Goal: Task Accomplishment & Management: Complete application form

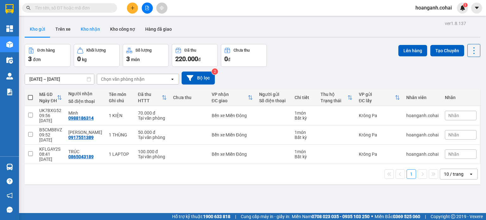
click at [88, 33] on button "Kho nhận" at bounding box center [90, 29] width 29 height 15
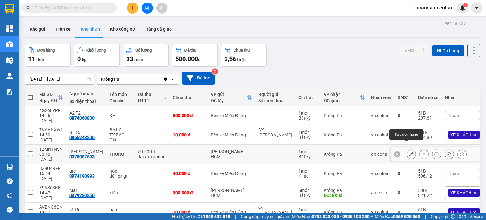
click at [409, 152] on icon at bounding box center [411, 154] width 4 height 4
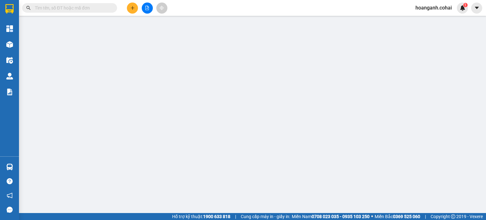
type input "0378057693"
type input "[PERSON_NAME]"
type input "50.000"
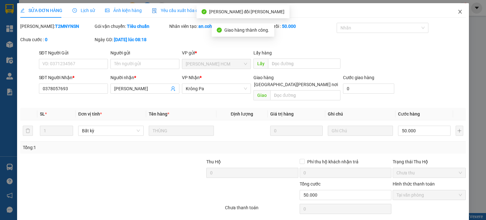
click at [456, 16] on span "Close" at bounding box center [460, 12] width 18 height 18
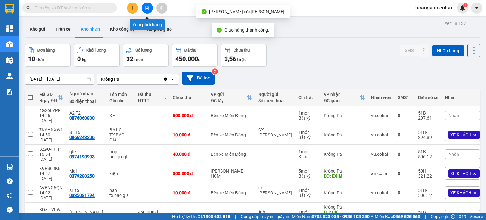
click at [146, 6] on icon "file-add" at bounding box center [147, 8] width 4 height 4
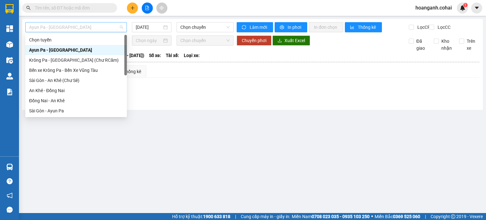
click at [99, 28] on span "Ayun Pa - [GEOGRAPHIC_DATA]" at bounding box center [76, 26] width 94 height 9
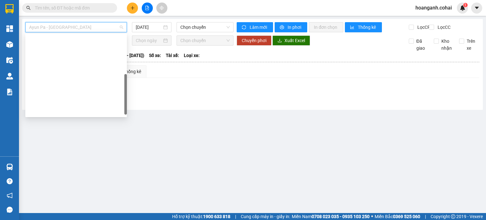
scroll to position [89, 0]
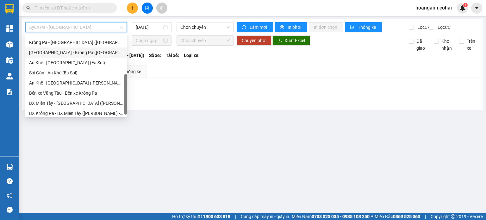
click at [74, 54] on div "[GEOGRAPHIC_DATA] - Krông Pa ([GEOGRAPHIC_DATA])" at bounding box center [76, 52] width 94 height 7
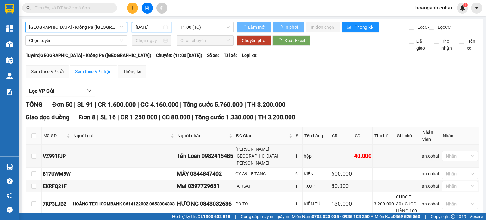
click at [153, 28] on input "[DATE]" at bounding box center [149, 27] width 26 height 7
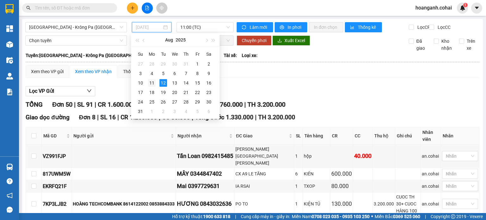
click at [152, 84] on div "11" at bounding box center [152, 83] width 8 height 8
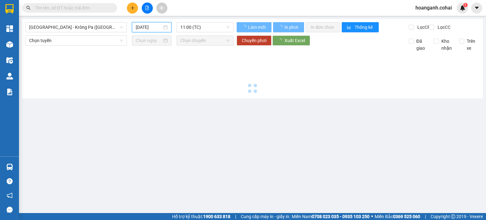
type input "[DATE]"
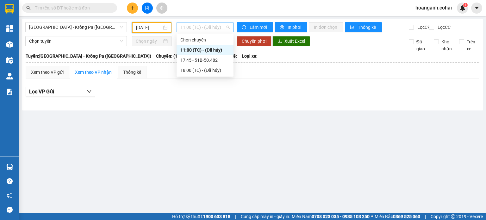
click at [222, 26] on span "11:00 (TC) - (Đã hủy)" at bounding box center [205, 26] width 50 height 9
click at [217, 62] on div "17:45 - 51B-50.482" at bounding box center [204, 60] width 49 height 7
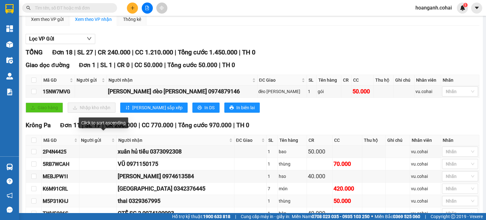
scroll to position [127, 0]
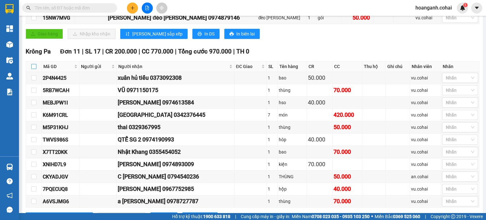
click at [32, 68] on input "checkbox" at bounding box center [33, 66] width 5 height 5
checkbox input "true"
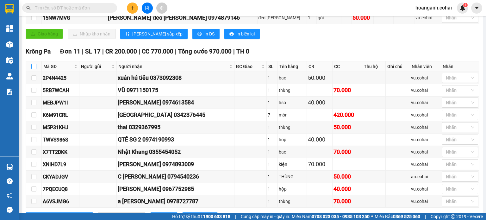
checkbox input "true"
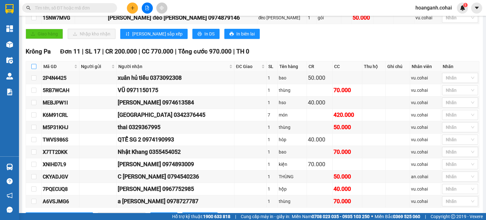
checkbox input "true"
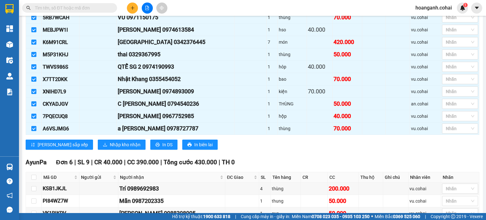
scroll to position [253, 0]
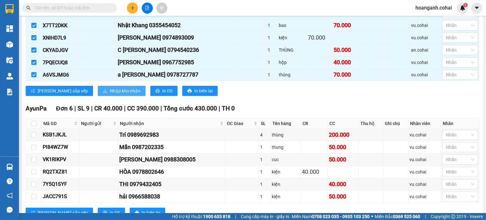
click at [110, 91] on span "Nhập kho nhận" at bounding box center [125, 90] width 31 height 7
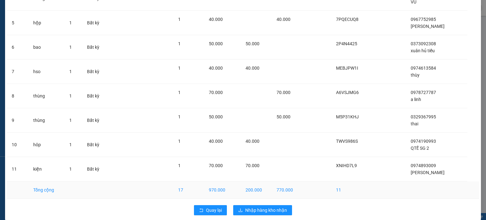
scroll to position [147, 0]
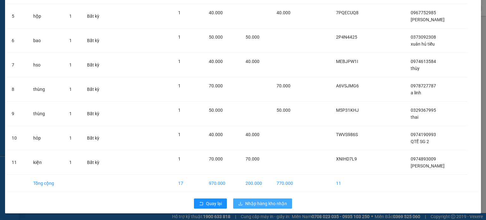
click at [263, 203] on span "Nhập hàng kho nhận" at bounding box center [266, 203] width 42 height 7
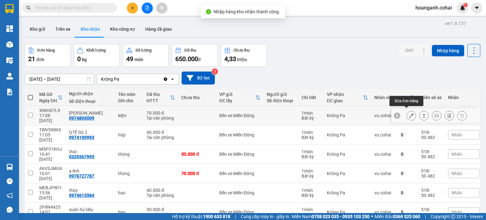
click at [409, 113] on button at bounding box center [411, 115] width 9 height 11
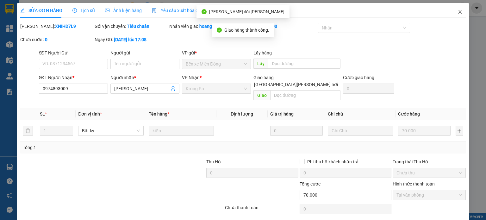
click at [458, 11] on icon "close" at bounding box center [460, 11] width 5 height 5
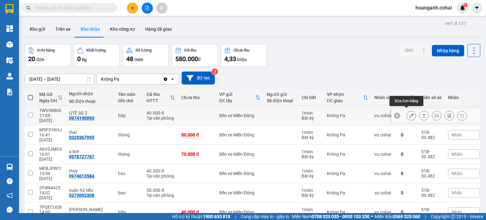
click at [409, 113] on icon at bounding box center [411, 115] width 4 height 4
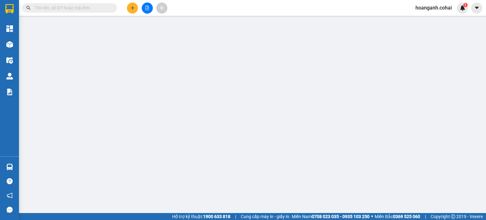
type input "0974190993"
type input "QTẾ SG 2"
type input "40.000"
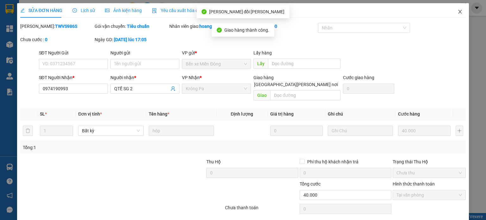
click at [459, 12] on icon "close" at bounding box center [460, 12] width 3 height 4
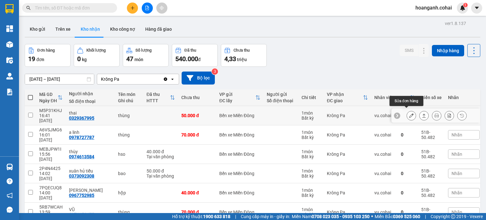
click at [409, 113] on icon at bounding box center [411, 115] width 4 height 4
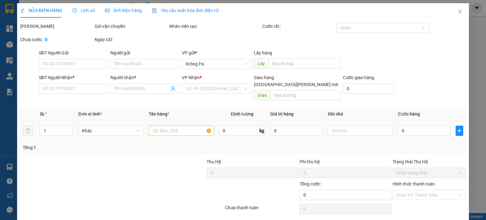
type input "0329367995"
type input "thai"
type input "50.000"
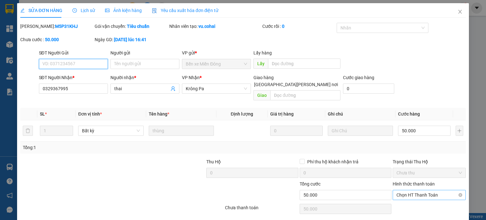
click at [412, 190] on span "Chọn HT Thanh Toán" at bounding box center [430, 194] width 66 height 9
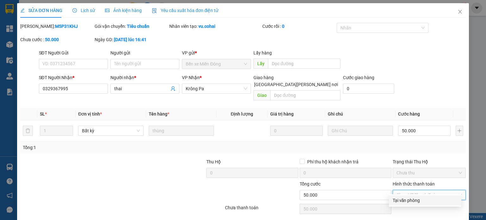
click at [404, 204] on div "Tại văn phòng" at bounding box center [425, 200] width 72 height 10
type input "0"
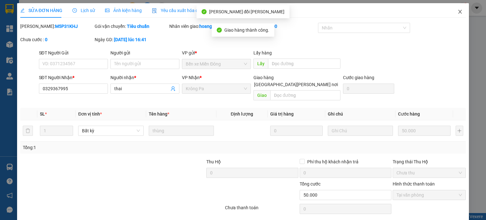
click at [459, 11] on icon "close" at bounding box center [460, 12] width 3 height 4
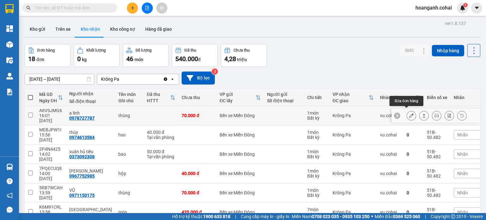
click at [409, 114] on icon at bounding box center [411, 115] width 4 height 4
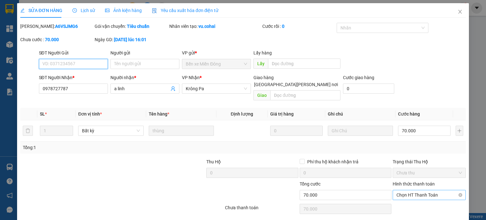
click at [411, 190] on span "Chọn HT Thanh Toán" at bounding box center [430, 194] width 66 height 9
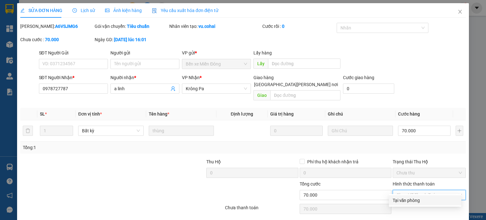
drag, startPoint x: 401, startPoint y: 202, endPoint x: 340, endPoint y: 219, distance: 62.6
click at [397, 202] on div "Tại văn phòng" at bounding box center [425, 200] width 65 height 7
type input "0"
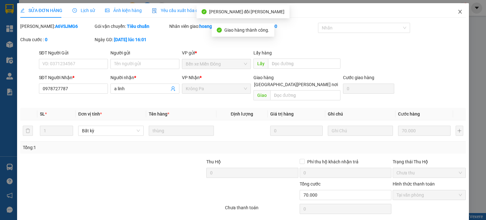
click at [458, 14] on icon "close" at bounding box center [460, 11] width 5 height 5
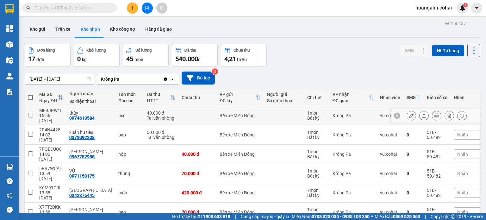
click at [409, 113] on icon at bounding box center [411, 115] width 4 height 4
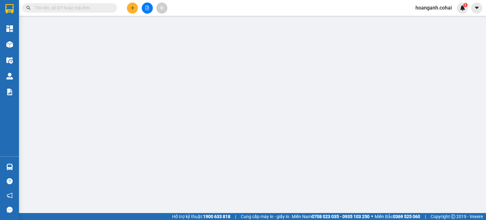
type input "0974613584"
type input "thùy"
type input "40.000"
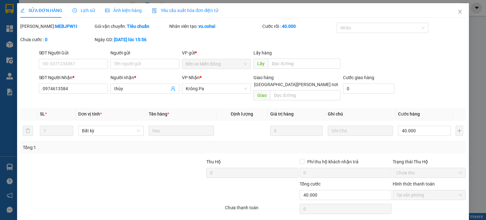
drag, startPoint x: 282, startPoint y: 214, endPoint x: 283, endPoint y: 201, distance: 13.3
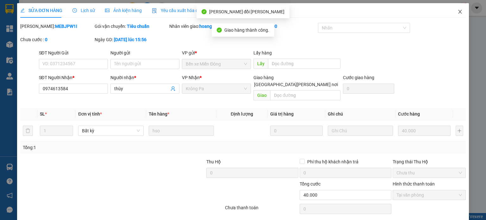
click at [454, 8] on span "Close" at bounding box center [460, 12] width 18 height 18
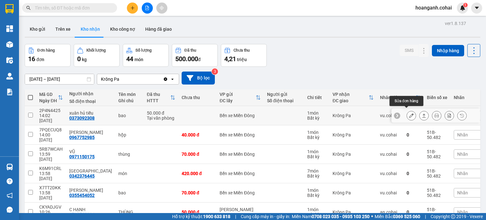
click at [409, 115] on icon at bounding box center [411, 115] width 4 height 4
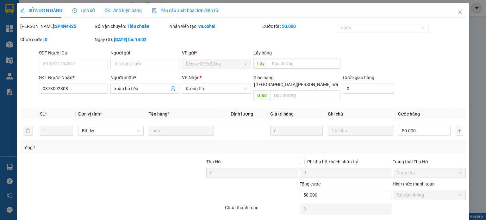
drag, startPoint x: 286, startPoint y: 216, endPoint x: 303, endPoint y: 162, distance: 56.4
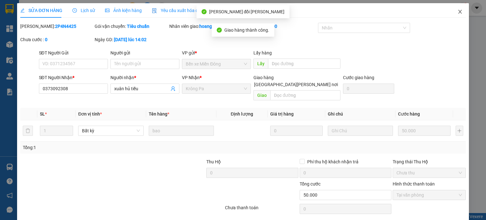
click at [458, 12] on icon "close" at bounding box center [460, 11] width 5 height 5
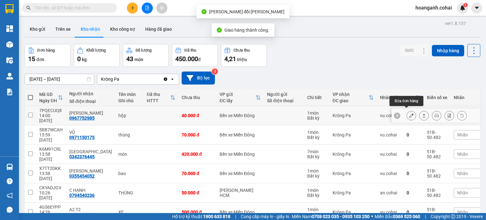
click at [409, 113] on icon at bounding box center [411, 115] width 4 height 4
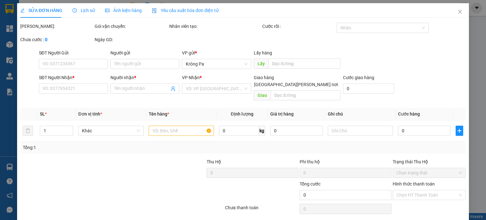
type input "0967752985"
type input "[PERSON_NAME]"
type input "40.000"
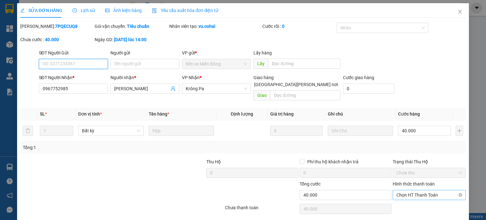
click at [409, 190] on span "Chọn HT Thanh Toán" at bounding box center [430, 194] width 66 height 9
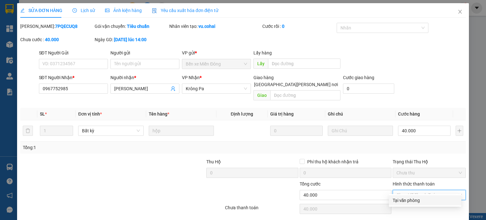
drag, startPoint x: 400, startPoint y: 200, endPoint x: 315, endPoint y: 214, distance: 86.5
click at [392, 201] on div "Tại văn phòng" at bounding box center [425, 200] width 72 height 10
type input "0"
drag, startPoint x: 279, startPoint y: 216, endPoint x: 411, endPoint y: 68, distance: 198.4
click at [278, 211] on div "Total Paid Fee 0 Total UnPaid Fee 40.000 Cash Collection Total Fee Mã ĐH: 7PQEC…" at bounding box center [243, 126] width 446 height 207
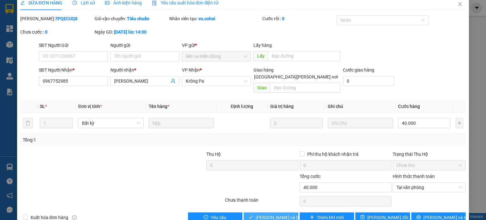
scroll to position [15, 0]
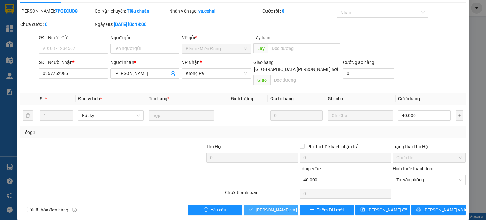
click at [259, 206] on span "[PERSON_NAME] và [PERSON_NAME] hàng" at bounding box center [298, 209] width 85 height 7
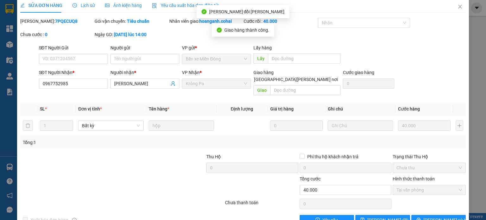
scroll to position [0, 0]
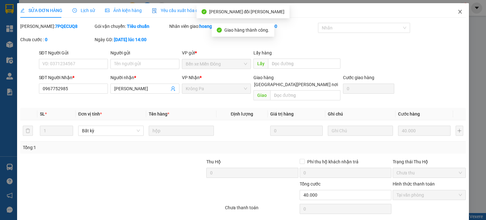
click at [458, 13] on icon "close" at bounding box center [460, 11] width 5 height 5
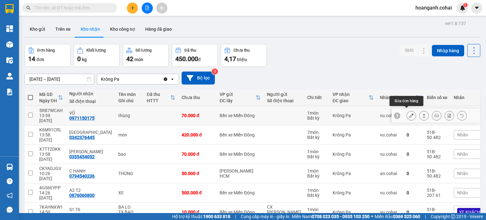
click at [409, 113] on icon at bounding box center [411, 115] width 4 height 4
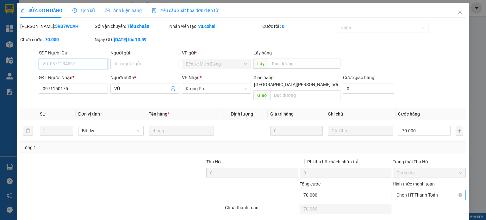
click at [425, 190] on span "Chọn HT Thanh Toán" at bounding box center [430, 194] width 66 height 9
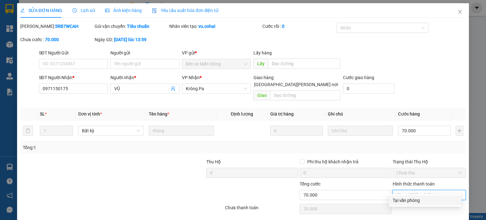
click at [405, 203] on div "Tại văn phòng" at bounding box center [425, 200] width 65 height 7
type input "0"
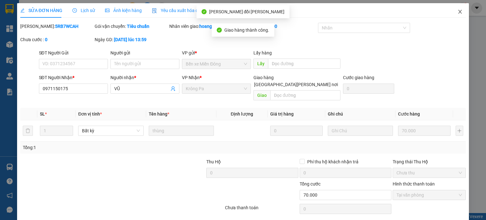
click at [459, 9] on span "Close" at bounding box center [460, 12] width 18 height 18
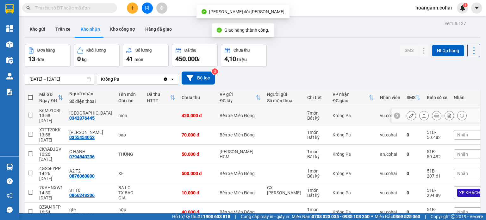
click at [409, 113] on icon at bounding box center [411, 115] width 4 height 4
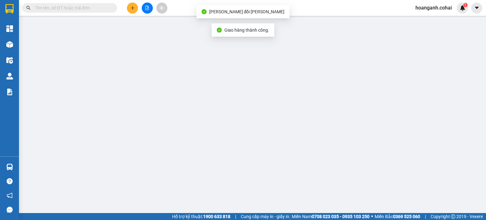
type input "0342376445"
type input "[GEOGRAPHIC_DATA]"
type input "420.000"
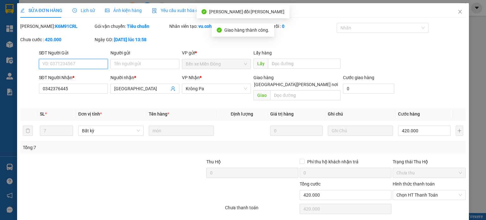
scroll to position [15, 0]
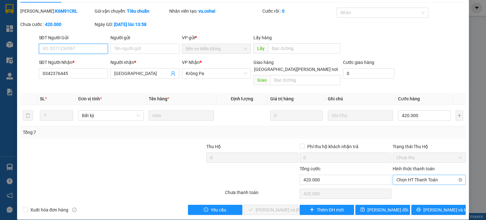
click at [420, 175] on span "Chọn HT Thanh Toán" at bounding box center [430, 179] width 66 height 9
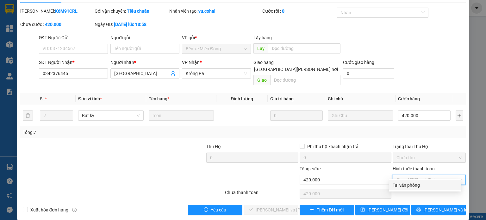
drag, startPoint x: 401, startPoint y: 188, endPoint x: 328, endPoint y: 188, distance: 72.8
click at [400, 188] on div "Tại văn phòng" at bounding box center [425, 185] width 65 height 7
type input "0"
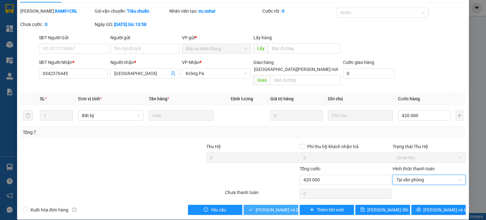
click at [266, 206] on span "[PERSON_NAME] và [PERSON_NAME] hàng" at bounding box center [298, 209] width 85 height 7
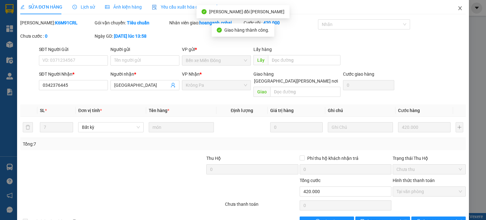
scroll to position [0, 0]
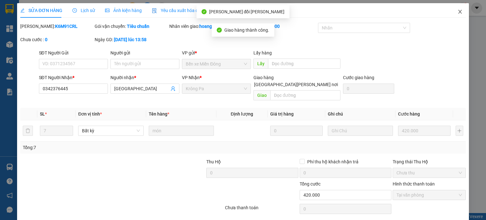
click at [458, 9] on span "Close" at bounding box center [460, 12] width 18 height 18
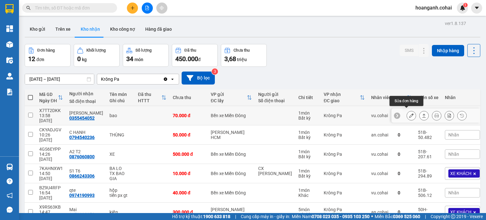
click at [407, 114] on button at bounding box center [411, 115] width 9 height 11
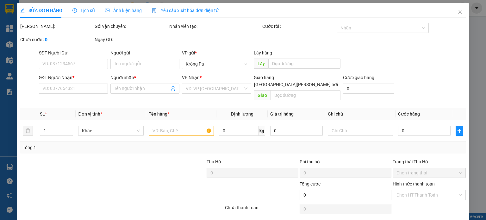
type input "0355454052"
type input "[PERSON_NAME]"
type input "70.000"
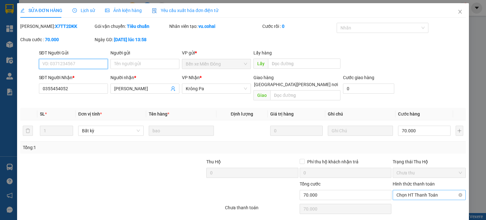
click at [418, 190] on span "Chọn HT Thanh Toán" at bounding box center [430, 194] width 66 height 9
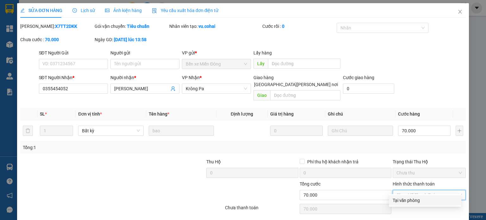
drag, startPoint x: 404, startPoint y: 199, endPoint x: 278, endPoint y: 208, distance: 126.3
click at [391, 200] on div "Tại văn phòng" at bounding box center [425, 200] width 72 height 10
type input "0"
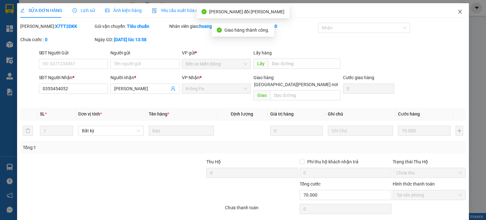
click at [451, 14] on span "Close" at bounding box center [460, 12] width 18 height 18
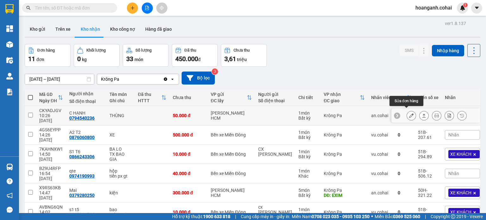
click at [407, 115] on button at bounding box center [411, 115] width 9 height 11
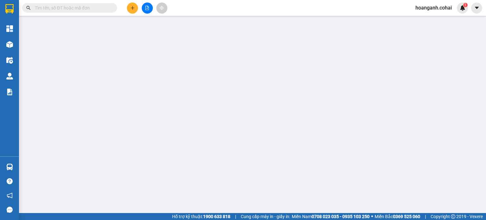
type input "0794540236"
type input "C HẠNH"
type input "50.000"
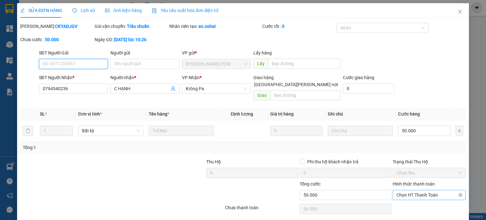
click at [428, 190] on span "Chọn HT Thanh Toán" at bounding box center [430, 194] width 66 height 9
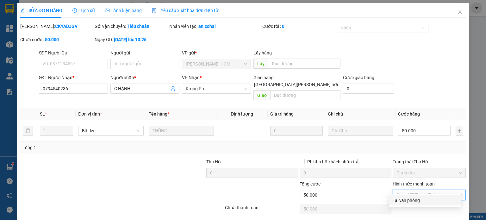
click at [405, 200] on div "Tại văn phòng" at bounding box center [425, 200] width 65 height 7
type input "0"
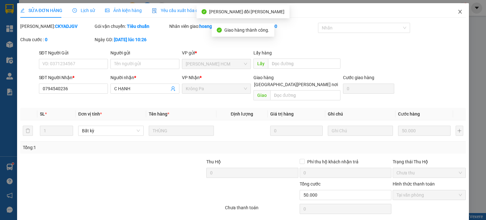
click at [458, 10] on icon "close" at bounding box center [460, 11] width 5 height 5
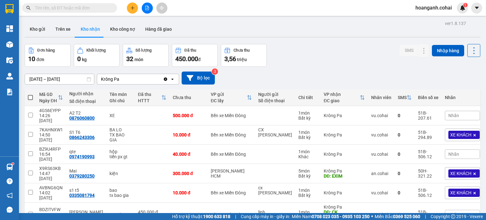
click at [449, 113] on span "Nhãn" at bounding box center [453, 115] width 11 height 5
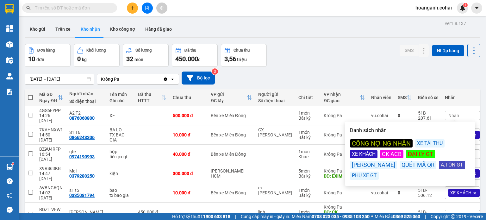
drag, startPoint x: 363, startPoint y: 153, endPoint x: 365, endPoint y: 128, distance: 25.0
click at [363, 153] on div "XE KHÁCH" at bounding box center [364, 154] width 28 height 8
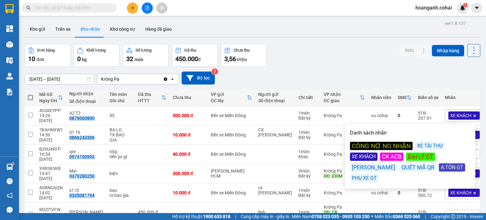
click at [384, 75] on div "[DATE] – [DATE] Press the down arrow key to interact with the calendar and sele…" at bounding box center [253, 78] width 456 height 13
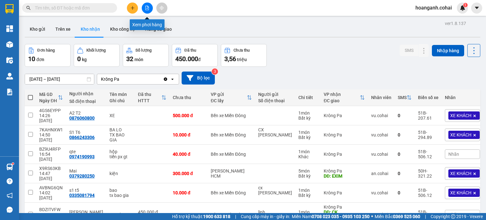
click at [147, 4] on button at bounding box center [147, 8] width 11 height 11
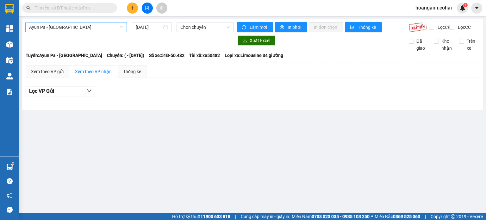
click at [117, 24] on span "Ayun Pa - [GEOGRAPHIC_DATA]" at bounding box center [76, 26] width 94 height 9
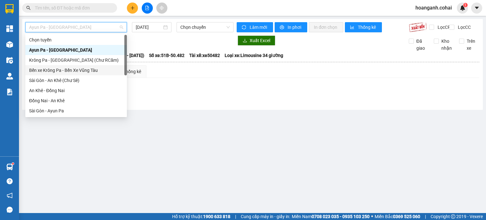
scroll to position [63, 0]
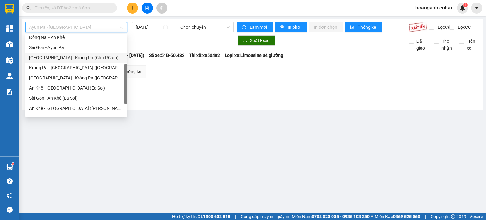
click at [84, 56] on div "[GEOGRAPHIC_DATA] - Krông Pa (Chư RCăm)" at bounding box center [76, 57] width 94 height 7
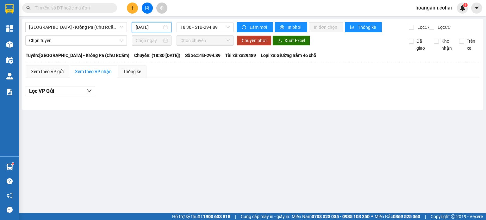
click at [152, 28] on input "[DATE]" at bounding box center [149, 27] width 26 height 7
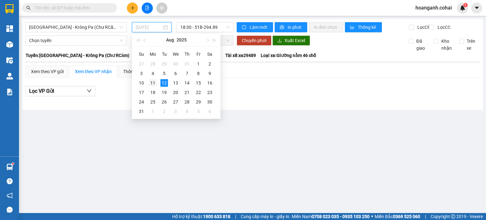
click at [153, 84] on div "11" at bounding box center [153, 83] width 8 height 8
type input "[DATE]"
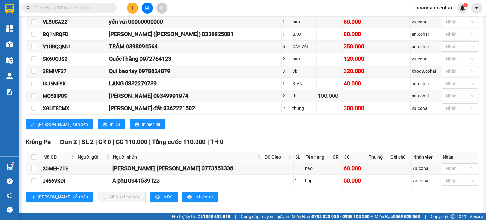
scroll to position [306, 0]
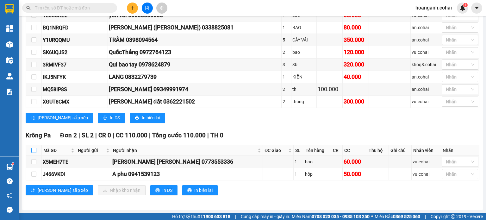
click at [34, 154] on label at bounding box center [33, 150] width 5 height 7
click at [34, 153] on input "checkbox" at bounding box center [33, 150] width 5 height 5
checkbox input "true"
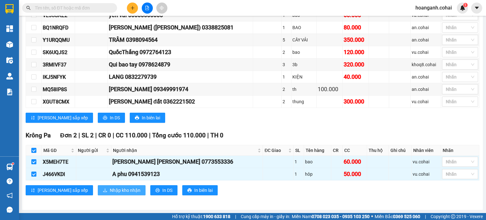
click at [110, 192] on span "Nhập kho nhận" at bounding box center [125, 190] width 31 height 7
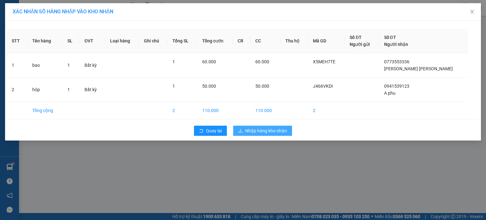
click at [250, 129] on span "Nhập hàng kho nhận" at bounding box center [266, 130] width 42 height 7
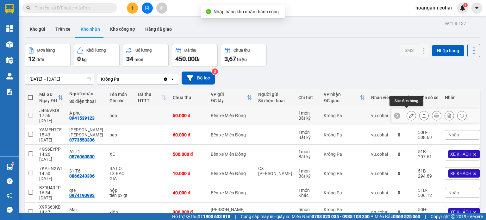
click at [407, 115] on button at bounding box center [411, 115] width 9 height 11
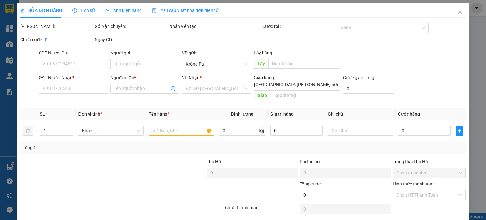
type input "0941539123"
type input "A phu"
type input "50.000"
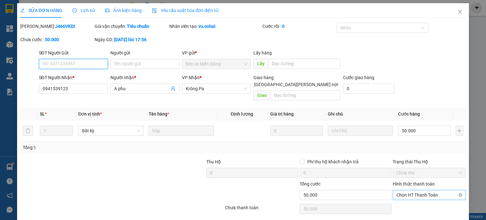
click at [417, 190] on span "Chọn HT Thanh Toán" at bounding box center [430, 194] width 66 height 9
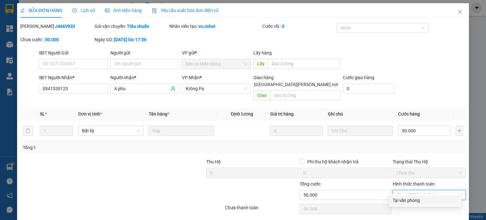
click at [397, 200] on div "Tại văn phòng" at bounding box center [425, 200] width 65 height 7
type input "0"
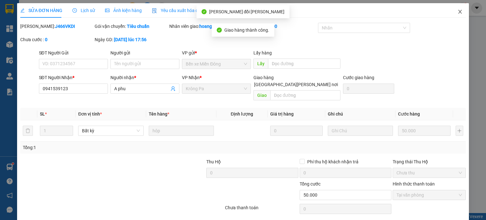
click at [458, 13] on icon "close" at bounding box center [460, 11] width 5 height 5
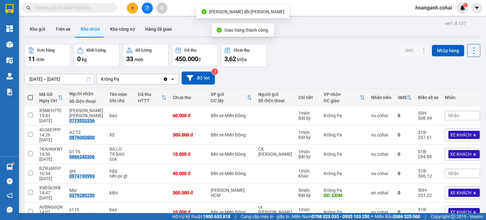
click at [457, 113] on div "Nhãn" at bounding box center [462, 115] width 35 height 9
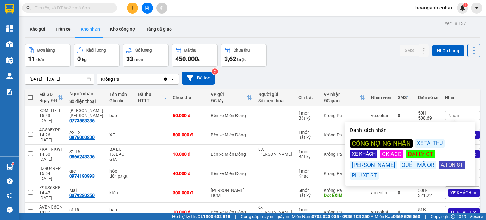
click at [391, 145] on div "CÔNG NỢ NG NHẬN" at bounding box center [381, 143] width 63 height 8
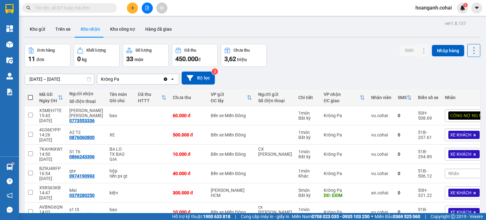
click at [396, 72] on div "[DATE] – [DATE] Press the down arrow key to interact with the calendar and sele…" at bounding box center [253, 78] width 456 height 13
click at [63, 9] on input "text" at bounding box center [72, 7] width 75 height 7
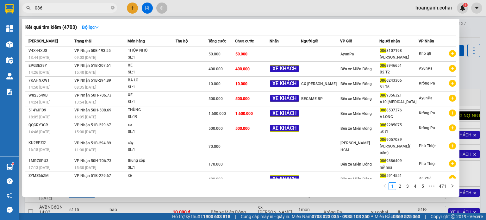
type input "086"
click at [129, 7] on div at bounding box center [243, 110] width 486 height 220
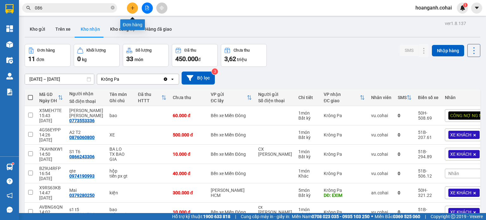
click at [133, 5] on button at bounding box center [132, 8] width 11 height 11
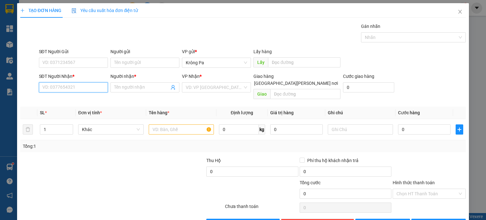
click at [90, 83] on input "SĐT Người Nhận *" at bounding box center [73, 87] width 69 height 10
type input "0332287698"
click at [120, 90] on input "Người nhận *" at bounding box center [141, 87] width 55 height 7
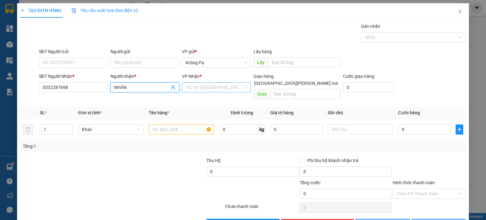
type input "NHÂN"
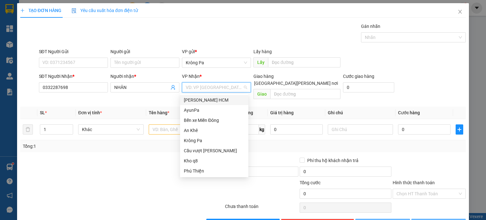
click at [208, 90] on input "search" at bounding box center [214, 87] width 57 height 9
click at [217, 99] on div "[PERSON_NAME] HCM" at bounding box center [214, 100] width 61 height 7
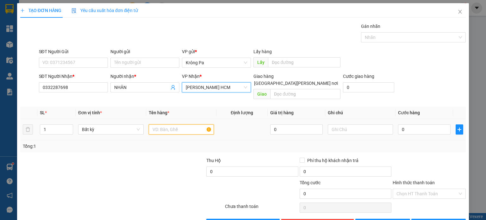
click at [188, 124] on input "text" at bounding box center [181, 129] width 65 height 10
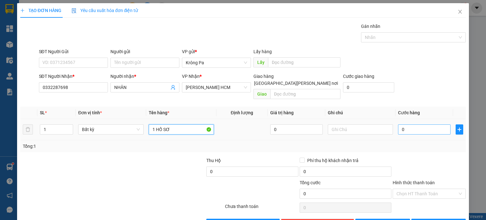
type input "1 HỒ SƠ"
click at [409, 124] on input "0" at bounding box center [424, 129] width 53 height 10
type input "4"
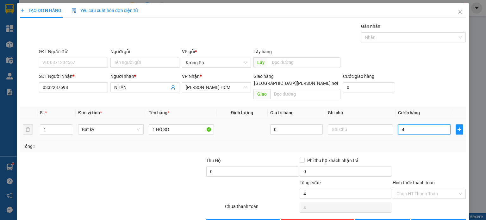
type input "40"
type input "40.000"
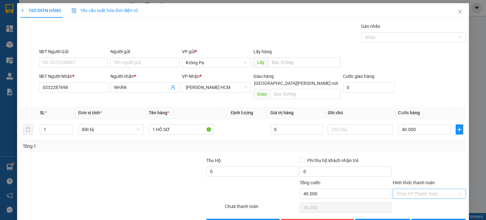
drag, startPoint x: 443, startPoint y: 186, endPoint x: 440, endPoint y: 191, distance: 5.7
click at [443, 189] on input "Hình thức thanh toán" at bounding box center [427, 193] width 61 height 9
click at [432, 200] on div "Tại văn phòng" at bounding box center [425, 198] width 65 height 7
type input "0"
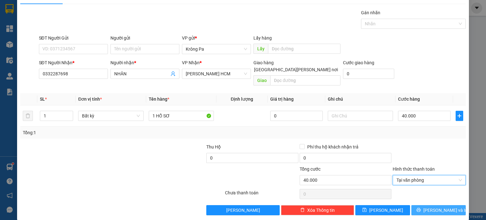
click at [436, 207] on span "[PERSON_NAME] và In" at bounding box center [445, 210] width 44 height 7
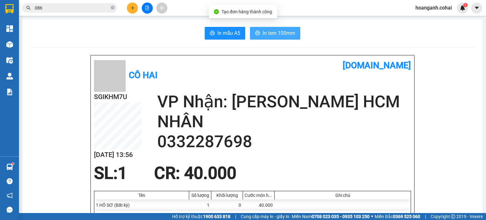
click at [271, 32] on span "In tem 100mm" at bounding box center [279, 33] width 33 height 8
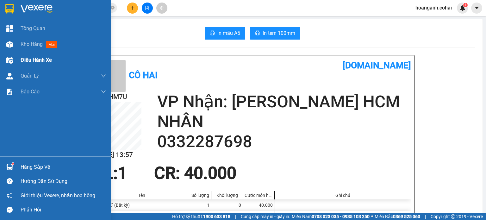
drag, startPoint x: 20, startPoint y: 47, endPoint x: 14, endPoint y: 59, distance: 13.9
click at [20, 47] on div "Kho hàng mới" at bounding box center [55, 44] width 111 height 16
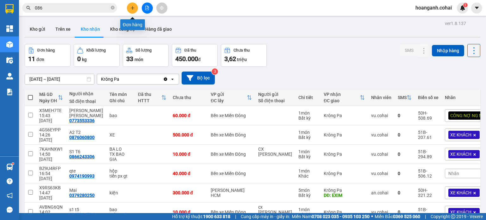
click at [132, 10] on icon "plus" at bounding box center [132, 8] width 4 height 4
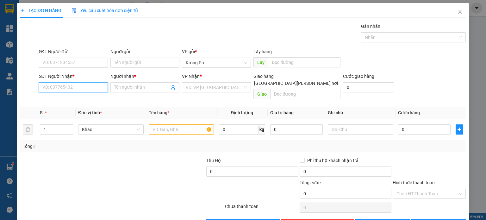
click at [94, 88] on input "SĐT Người Nhận *" at bounding box center [73, 87] width 69 height 10
type input "0357980079"
click at [156, 87] on input "Người nhận *" at bounding box center [141, 87] width 55 height 7
type input "C6,B6/T2"
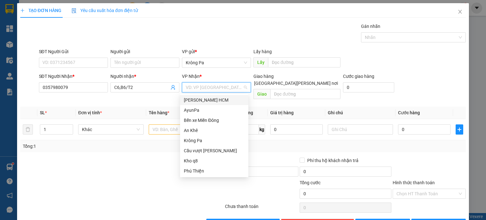
click at [231, 83] on input "search" at bounding box center [214, 87] width 57 height 9
click at [217, 122] on div "Bến xe Miền Đông" at bounding box center [214, 120] width 61 height 7
click at [306, 80] on div "Giao hàng [GEOGRAPHIC_DATA][PERSON_NAME] nơi" at bounding box center [296, 81] width 87 height 16
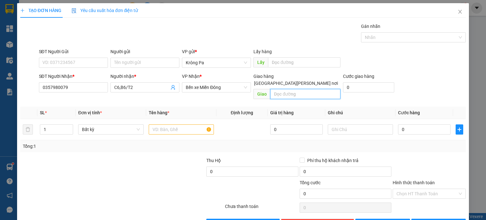
click at [309, 89] on input "text" at bounding box center [305, 94] width 70 height 10
type input "D"
type input "ĐỒNG XOÀI 3"
click at [156, 124] on input "text" at bounding box center [181, 129] width 65 height 10
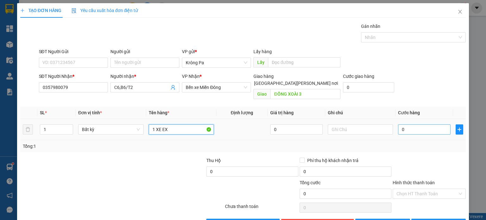
type input "1 XE EX"
click at [409, 124] on input "0" at bounding box center [424, 129] width 53 height 10
type input "5"
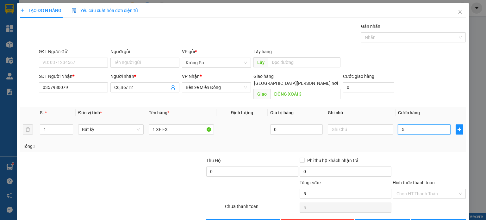
type input "50"
type input "500"
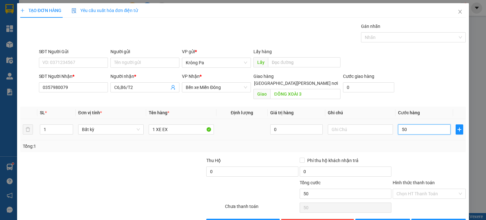
type input "500"
type input "500.000"
click at [366, 124] on input "text" at bounding box center [360, 129] width 65 height 10
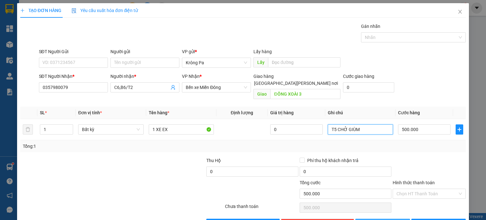
type input "T5 CHỞ GIÙM"
click at [383, 220] on span "[PERSON_NAME]" at bounding box center [386, 223] width 34 height 7
type input "0"
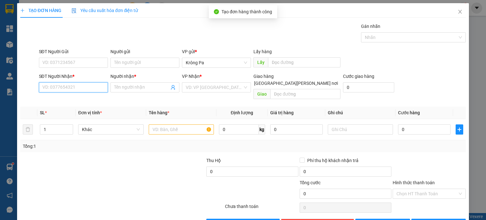
click at [88, 86] on input "SĐT Người Nhận *" at bounding box center [73, 87] width 69 height 10
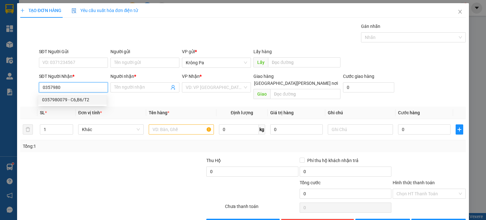
click at [69, 101] on div "0357980079 - C6,B6/T2" at bounding box center [72, 99] width 61 height 7
type input "0357980079"
type input "C6,B6/T2"
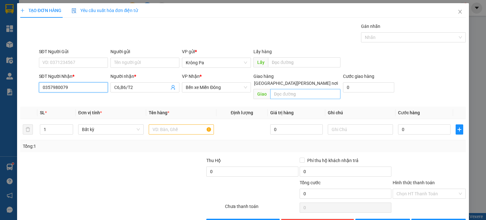
type input "0357980079"
click at [300, 89] on input "text" at bounding box center [305, 94] width 70 height 10
type input "D"
type input "ĐỒNG XOÀI 3"
click at [162, 124] on input "text" at bounding box center [181, 129] width 65 height 10
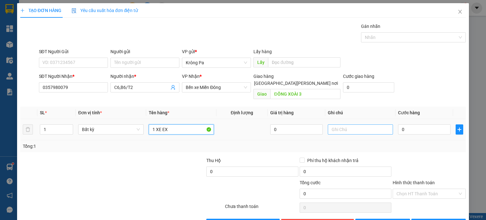
type input "1 XE EX"
click at [333, 124] on input "text" at bounding box center [360, 129] width 65 height 10
type input "CHỞ GIÙM T2"
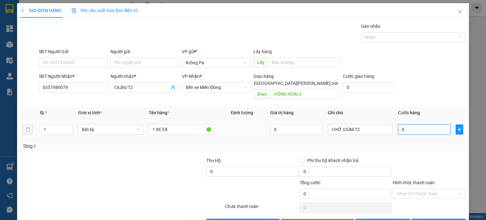
click at [426, 124] on input "0" at bounding box center [424, 129] width 53 height 10
type input "1"
type input "10"
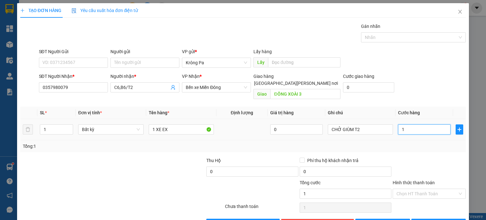
type input "10"
type input "10.000"
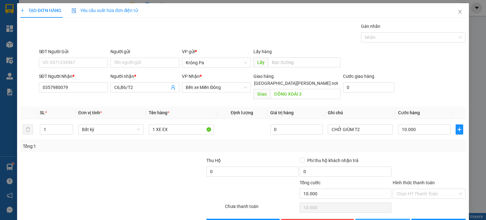
click at [392, 219] on button "[PERSON_NAME]" at bounding box center [382, 224] width 55 height 10
type input "0"
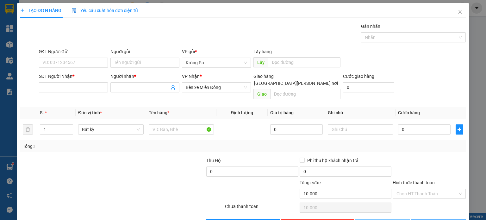
type input "0"
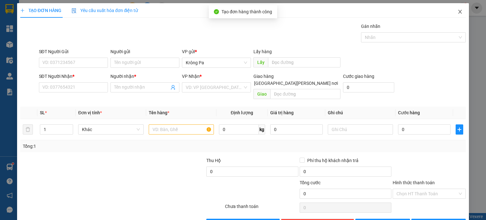
click at [458, 9] on icon "close" at bounding box center [460, 11] width 5 height 5
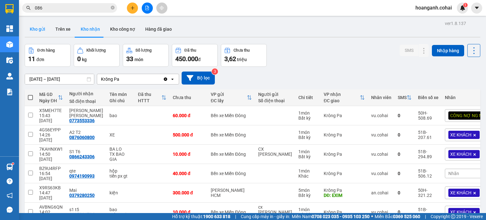
click at [39, 24] on button "Kho gửi" at bounding box center [38, 29] width 26 height 15
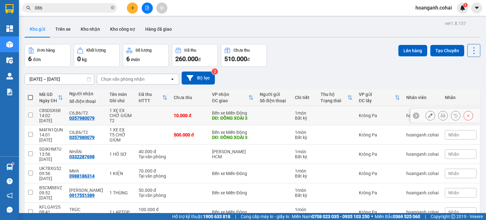
click at [31, 113] on input "checkbox" at bounding box center [30, 115] width 5 height 5
checkbox input "true"
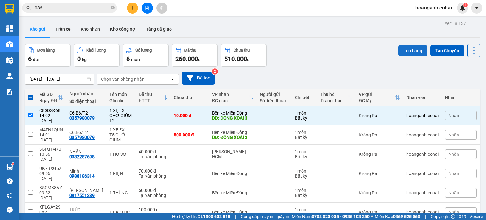
click at [406, 49] on button "Lên hàng" at bounding box center [412, 50] width 29 height 11
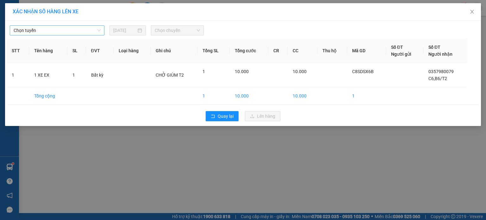
click at [80, 32] on span "Chọn tuyến" at bounding box center [57, 30] width 87 height 9
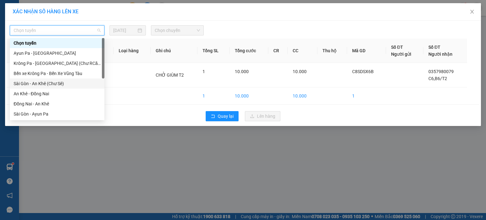
scroll to position [89, 0]
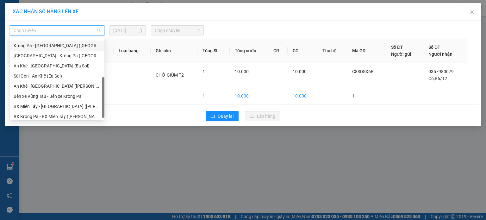
click at [67, 48] on div "Krông Pa - [GEOGRAPHIC_DATA] ([GEOGRAPHIC_DATA])" at bounding box center [57, 45] width 87 height 7
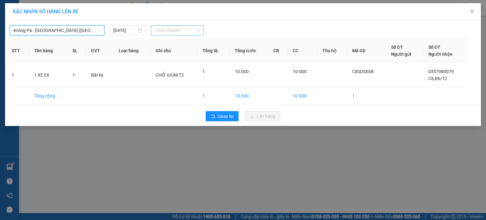
click at [189, 33] on span "Chọn chuyến" at bounding box center [178, 30] width 46 height 9
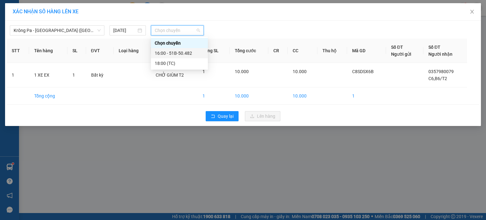
click at [186, 53] on div "16:00 - 51B-50.482" at bounding box center [179, 53] width 49 height 7
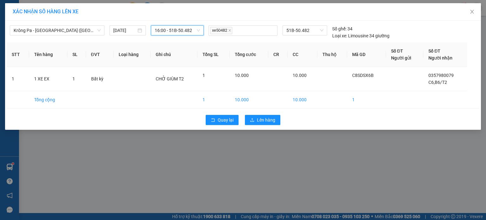
click at [272, 126] on div "Quay lại Lên hàng" at bounding box center [243, 120] width 473 height 16
click at [272, 119] on span "Lên hàng" at bounding box center [266, 119] width 18 height 7
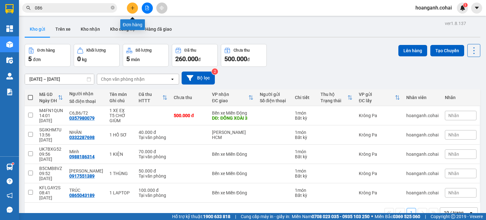
click at [131, 7] on icon "plus" at bounding box center [132, 8] width 4 height 4
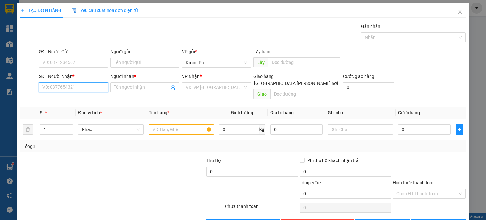
click at [73, 84] on input "SĐT Người Nhận *" at bounding box center [73, 87] width 69 height 10
type input "0347645520"
click at [143, 87] on input "Người nhận *" at bounding box center [141, 87] width 55 height 7
type input "C10,B10/T2"
click at [211, 91] on input "search" at bounding box center [214, 87] width 57 height 9
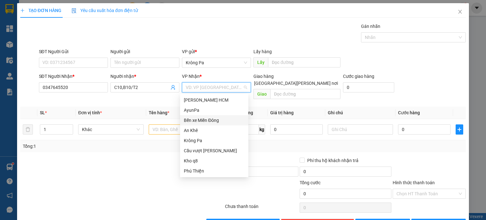
click at [215, 122] on div "Bến xe Miền Đông" at bounding box center [214, 120] width 61 height 7
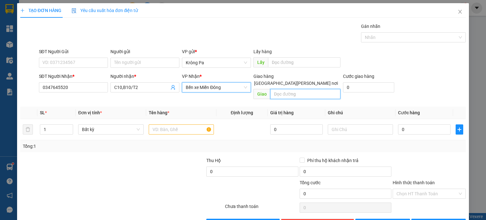
click at [286, 89] on input "text" at bounding box center [305, 94] width 70 height 10
type input "CM LONG THÀNH"
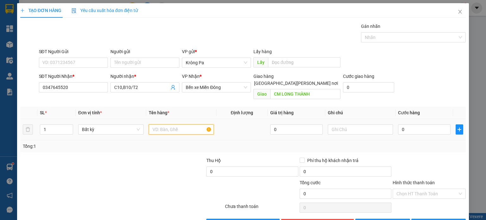
click at [185, 124] on input "text" at bounding box center [181, 129] width 65 height 10
type input "1 XE SỐ"
click at [409, 128] on div "0" at bounding box center [424, 129] width 53 height 13
click at [412, 124] on input "0" at bounding box center [424, 129] width 53 height 10
type input "4"
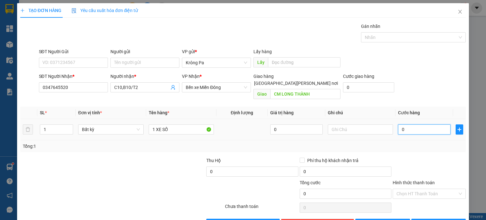
type input "4"
type input "40"
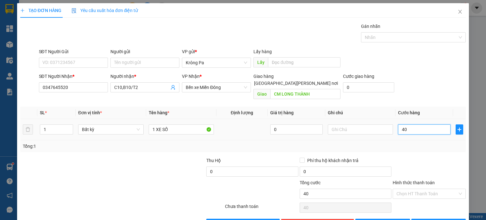
type input "400"
type input "400.000"
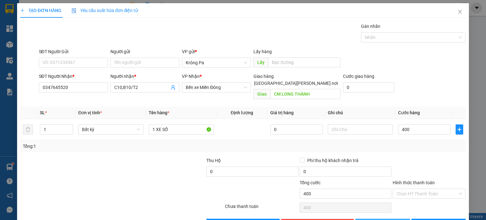
type input "400.000"
click at [387, 219] on button "[PERSON_NAME]" at bounding box center [382, 224] width 55 height 10
type input "0"
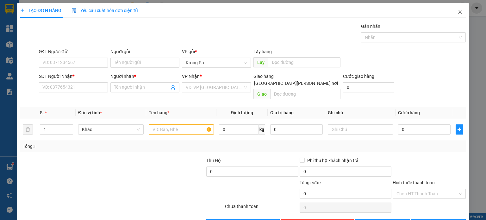
click at [458, 14] on icon "close" at bounding box center [460, 11] width 5 height 5
